Goal: Task Accomplishment & Management: Manage account settings

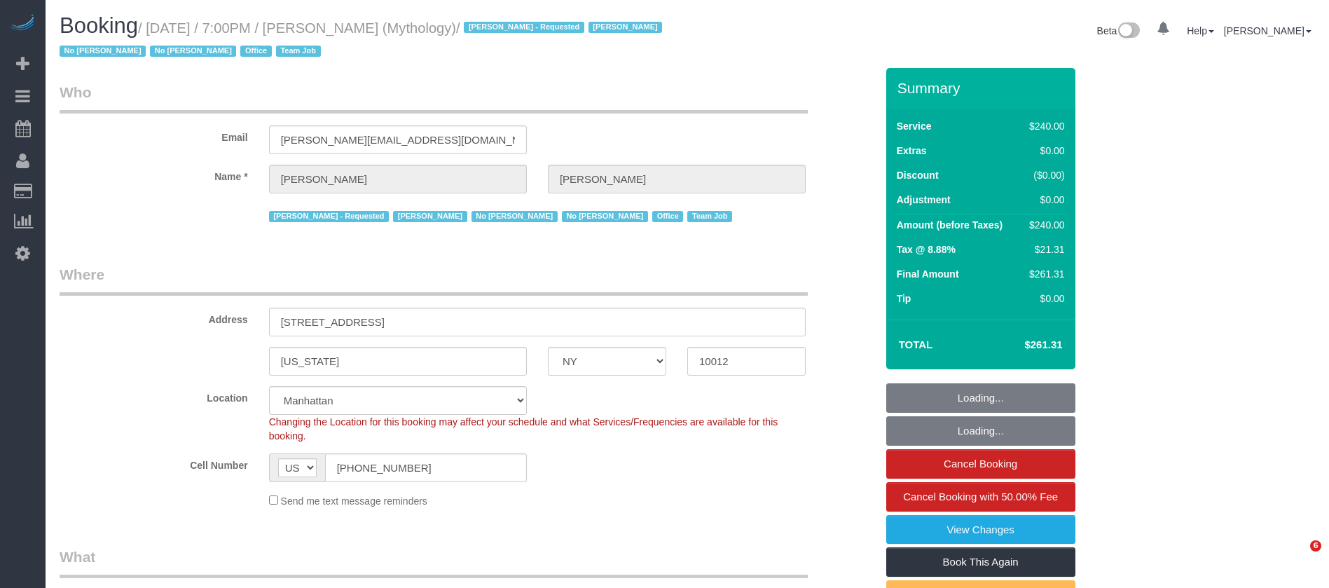
select select "NY"
select select "2"
select select "120"
select select "object:1175"
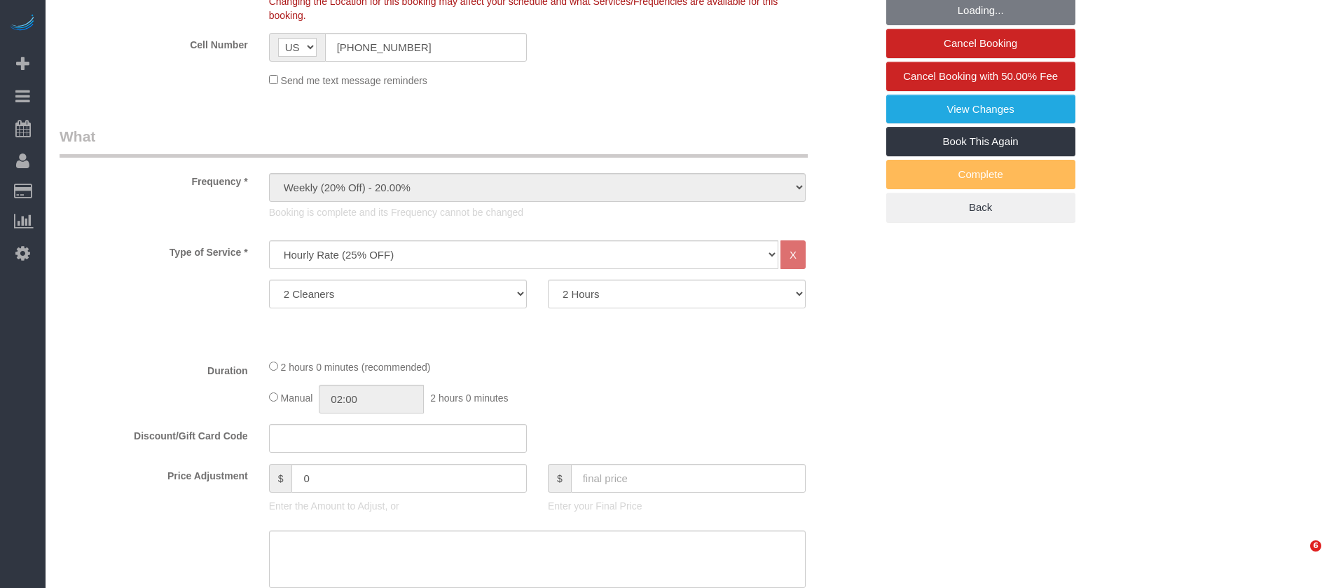
select select "number:89"
select select "number:90"
select select "number:15"
select select "number:7"
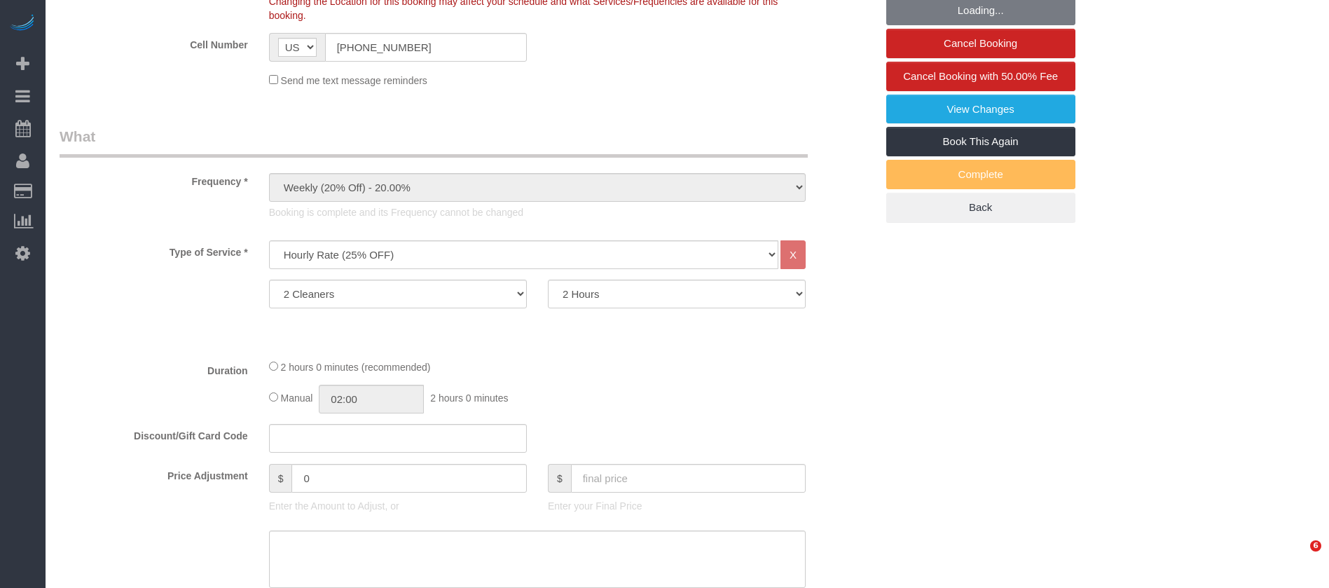
select select "spot1"
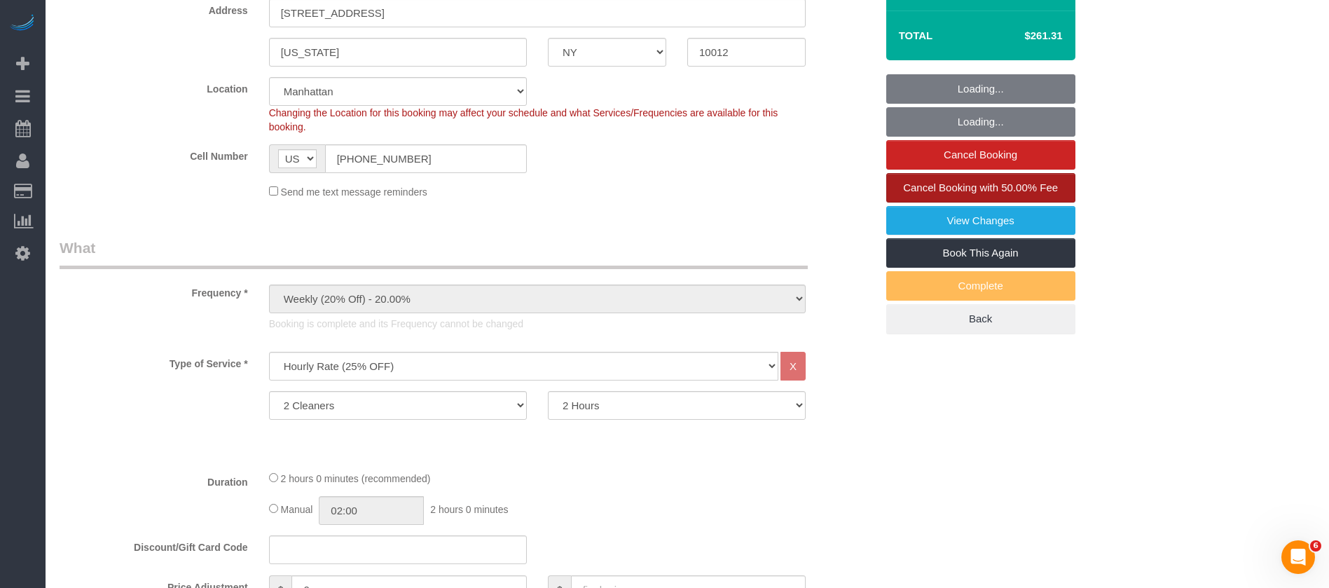
scroll to position [210, 0]
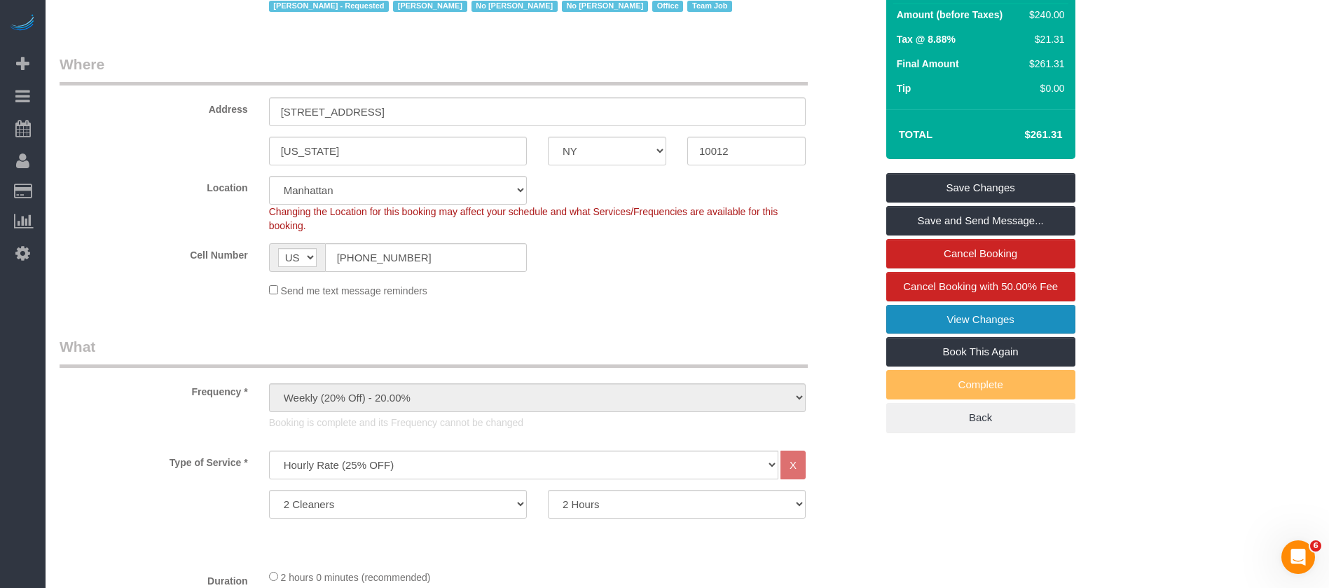
click at [980, 312] on link "View Changes" at bounding box center [980, 319] width 189 height 29
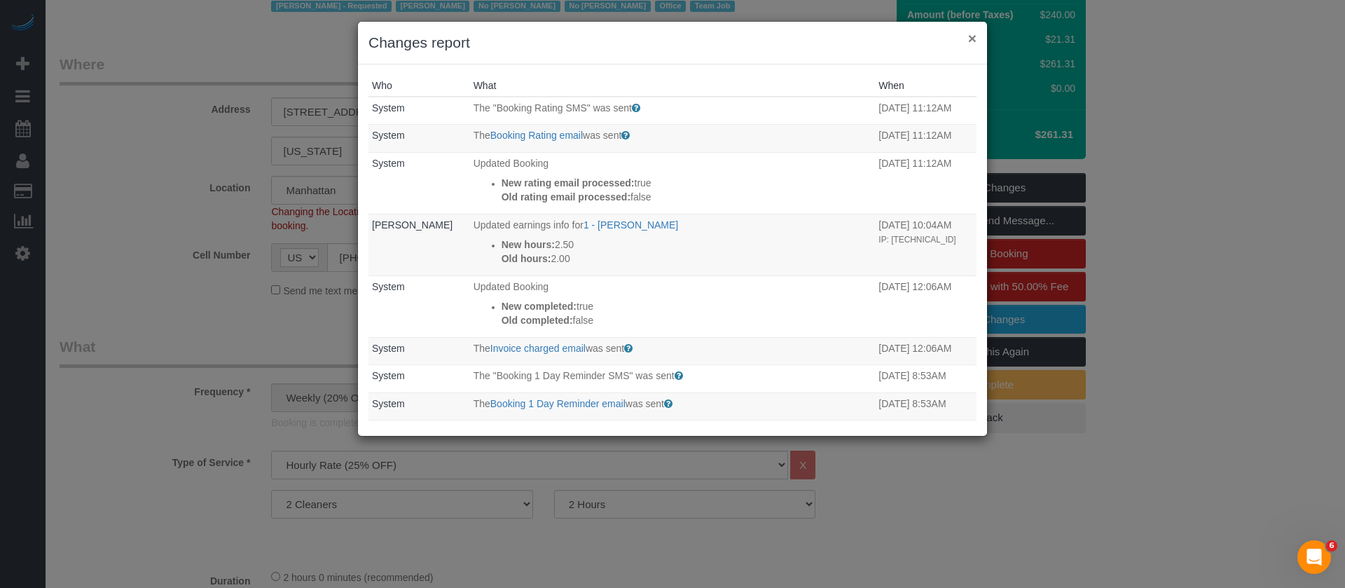
click at [970, 34] on button "×" at bounding box center [972, 38] width 8 height 15
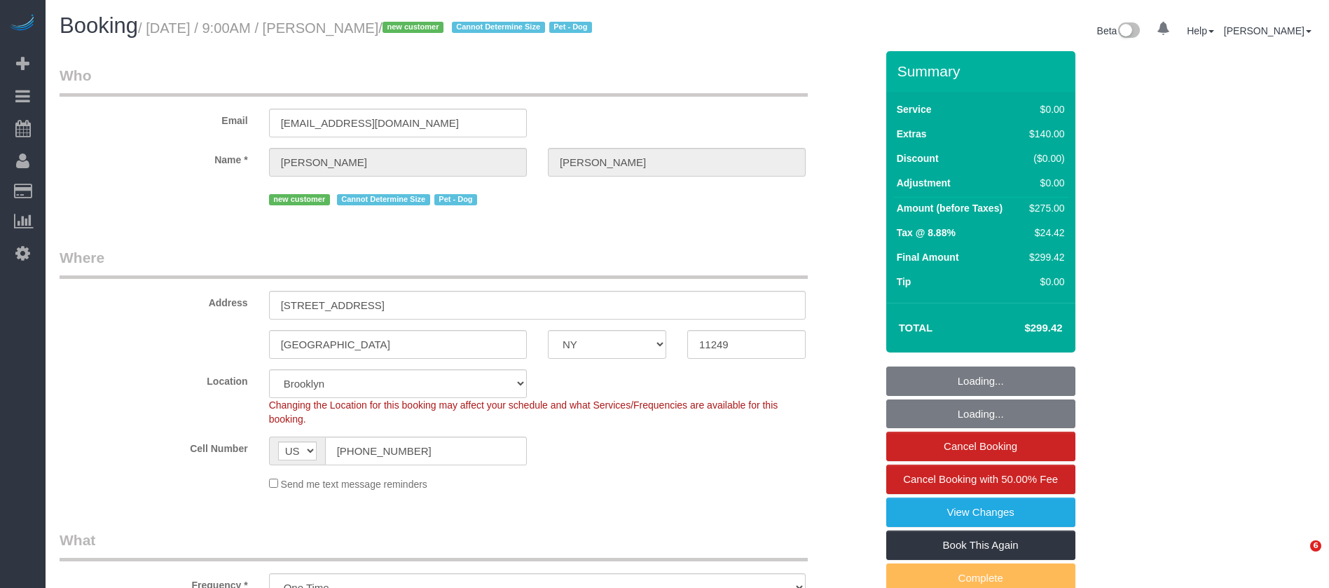
select select "NY"
select select "number:57"
select select "number:71"
select select "number:13"
select select "number:5"
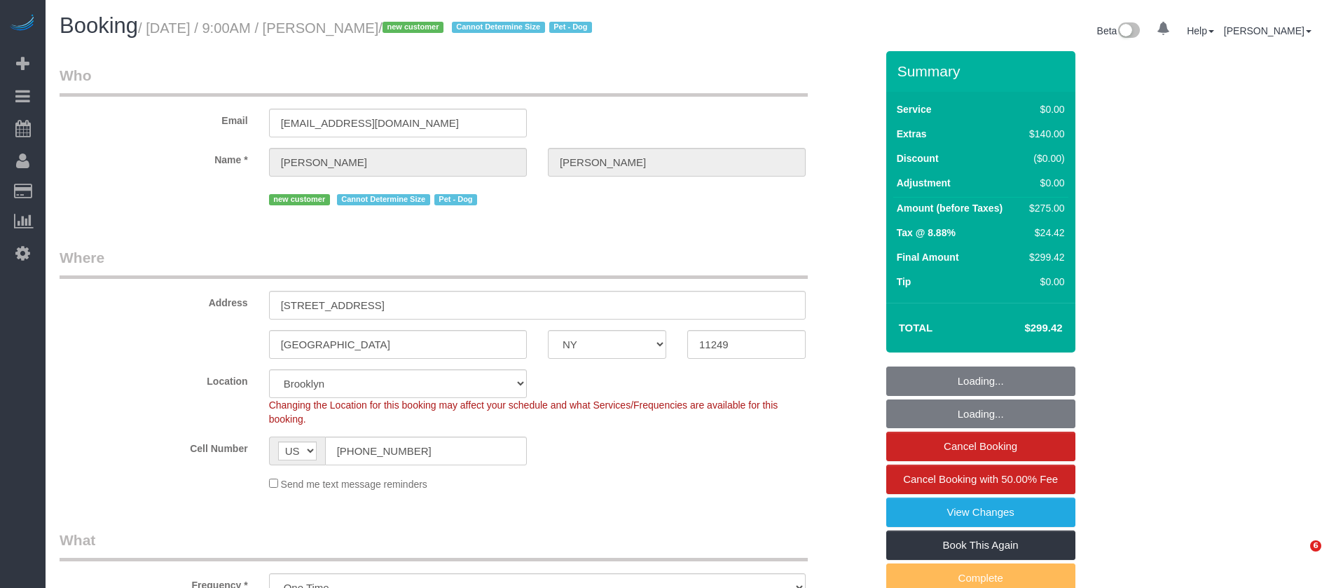
click at [433, 30] on small "/ [DATE] / 9:00AM / [PERSON_NAME] / new customer Cannot Determine Size Pet - Dog" at bounding box center [367, 27] width 458 height 15
select select "spot1"
select select "object:1480"
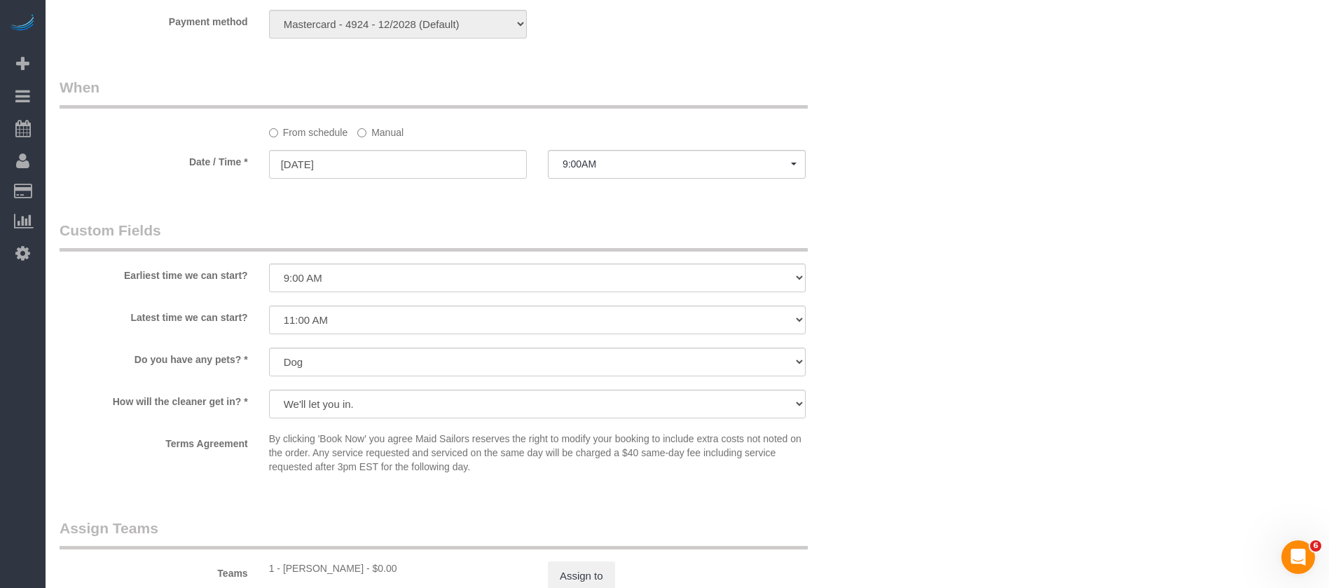
scroll to position [1681, 0]
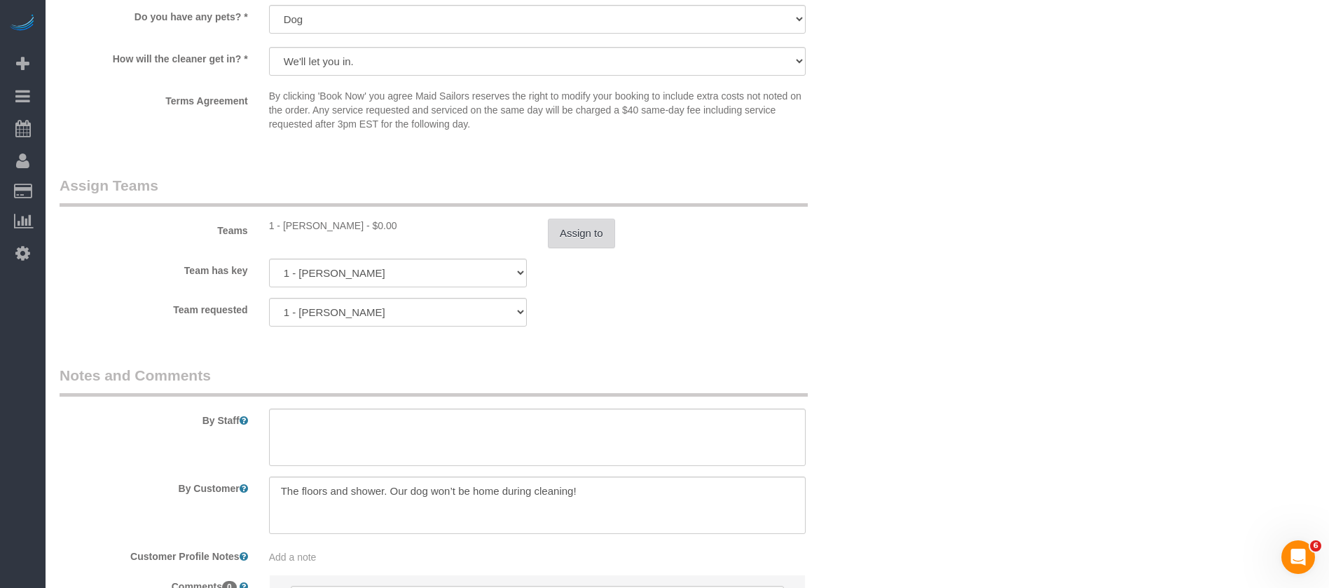
click at [600, 242] on button "Assign to" at bounding box center [581, 233] width 67 height 29
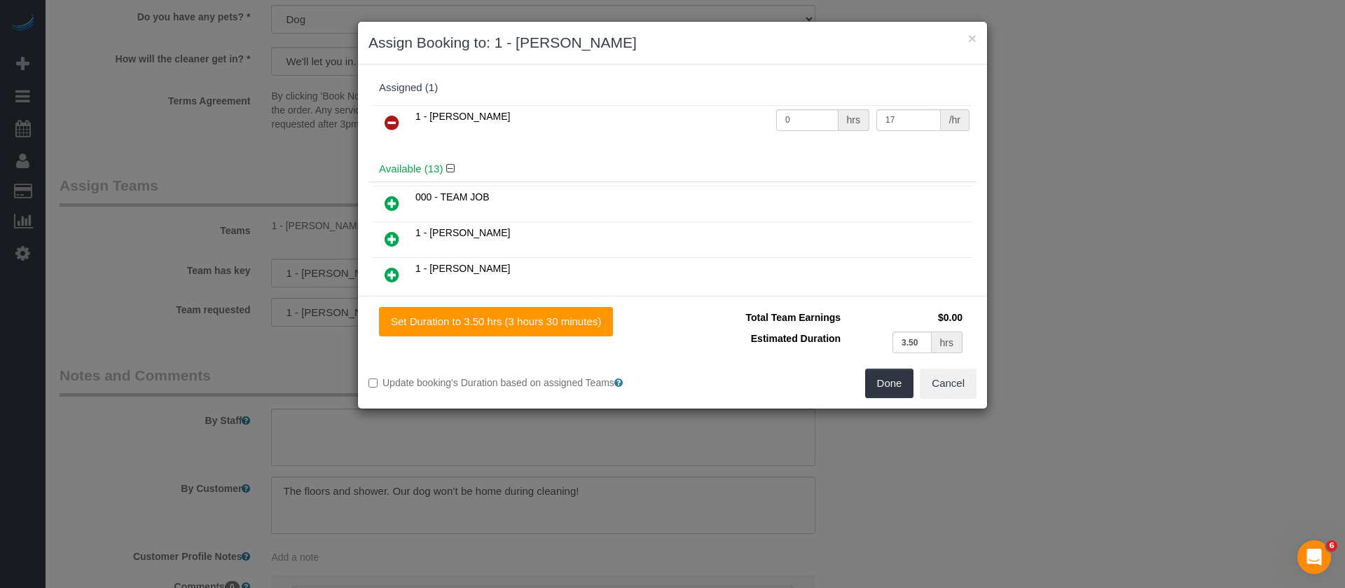
click at [382, 118] on link at bounding box center [391, 123] width 33 height 28
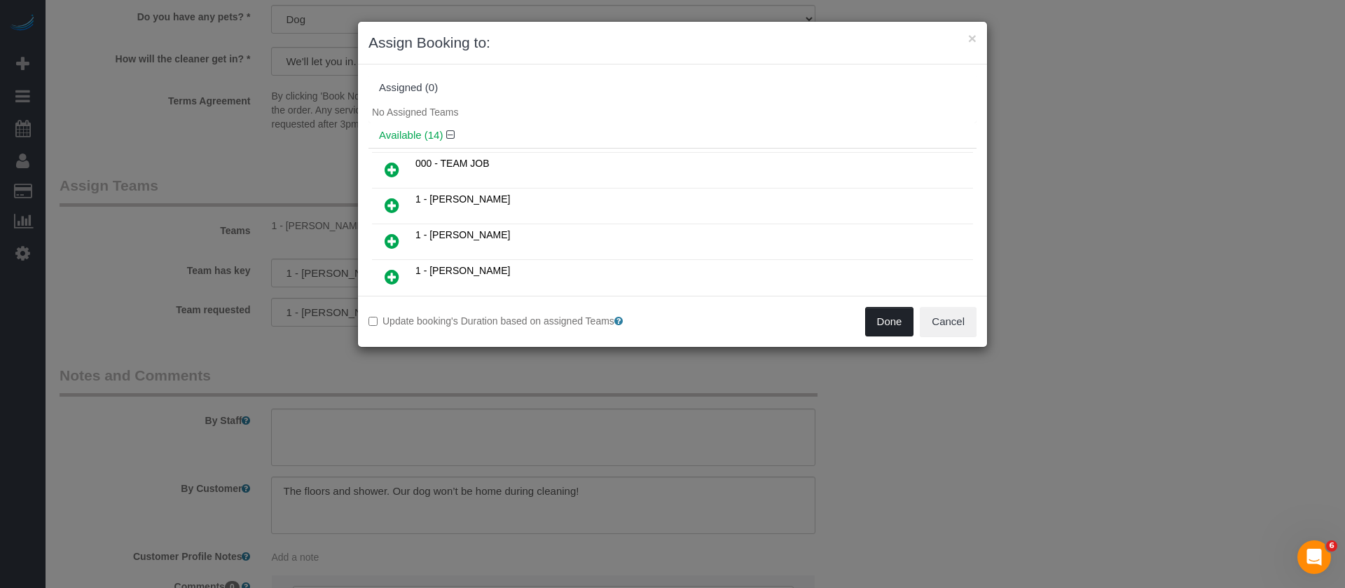
click at [881, 312] on button "Done" at bounding box center [889, 321] width 49 height 29
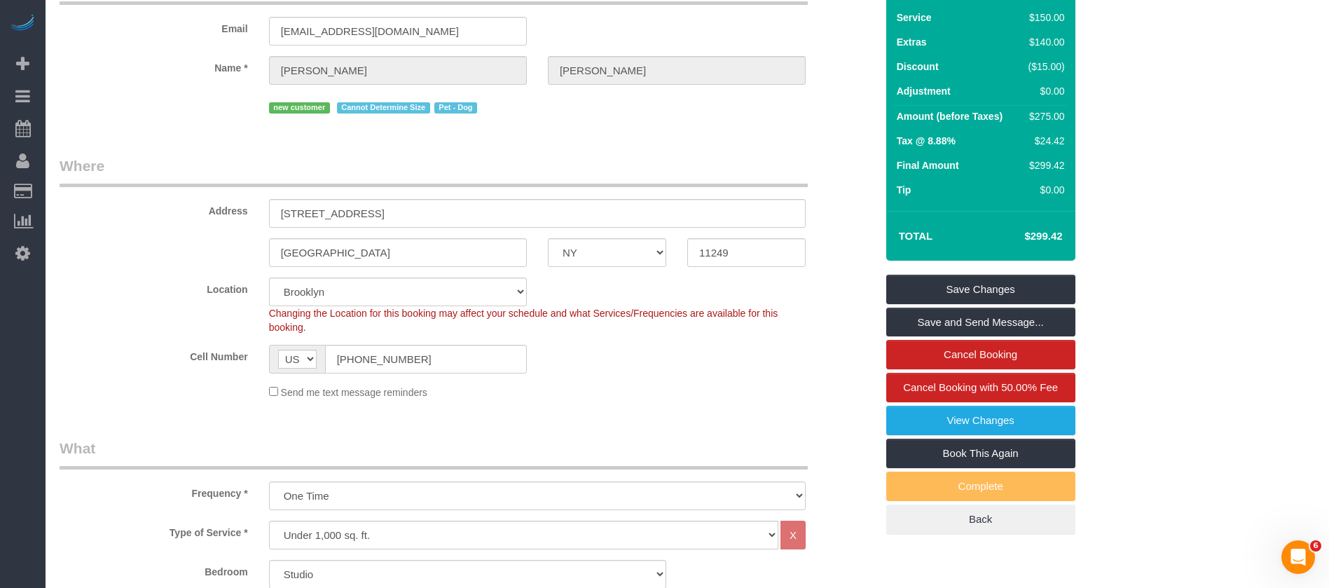
scroll to position [0, 0]
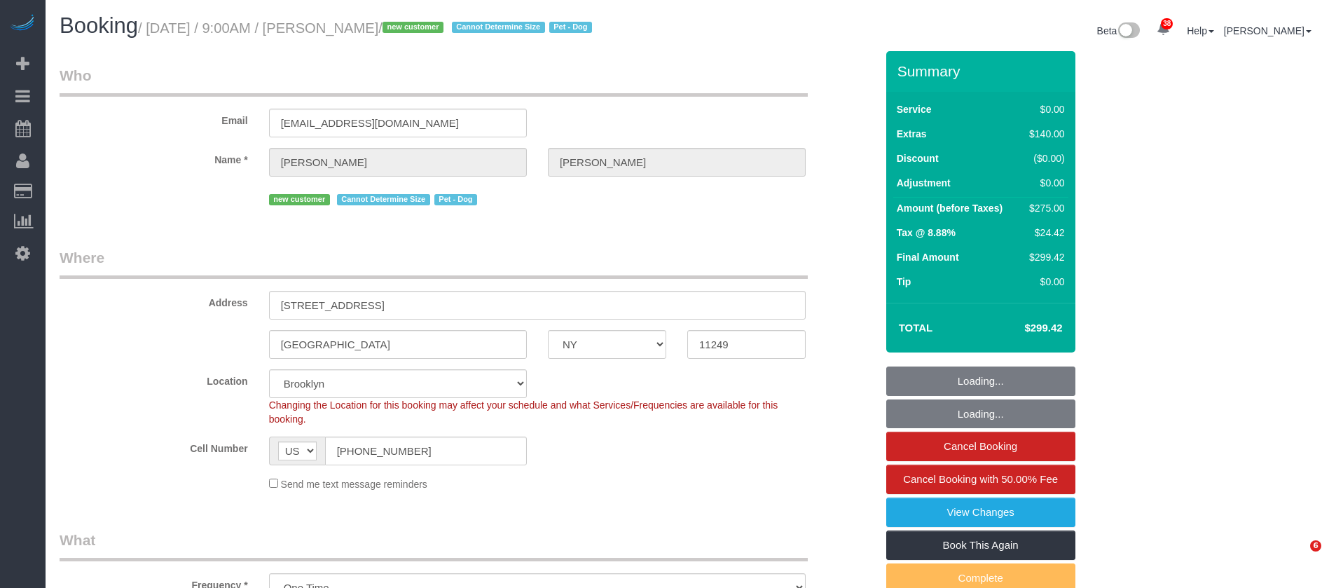
select select "NY"
select select "number:57"
select select "number:71"
select select "number:13"
select select "number:5"
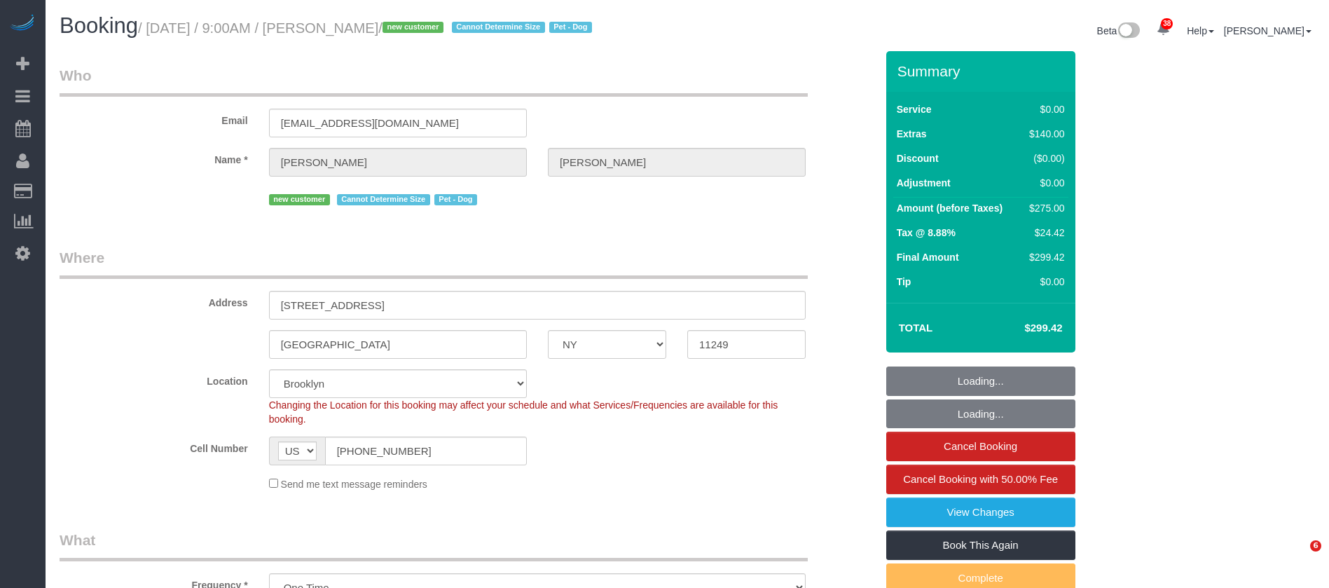
select select "object:1086"
select select "spot1"
